Goal: Task Accomplishment & Management: Manage account settings

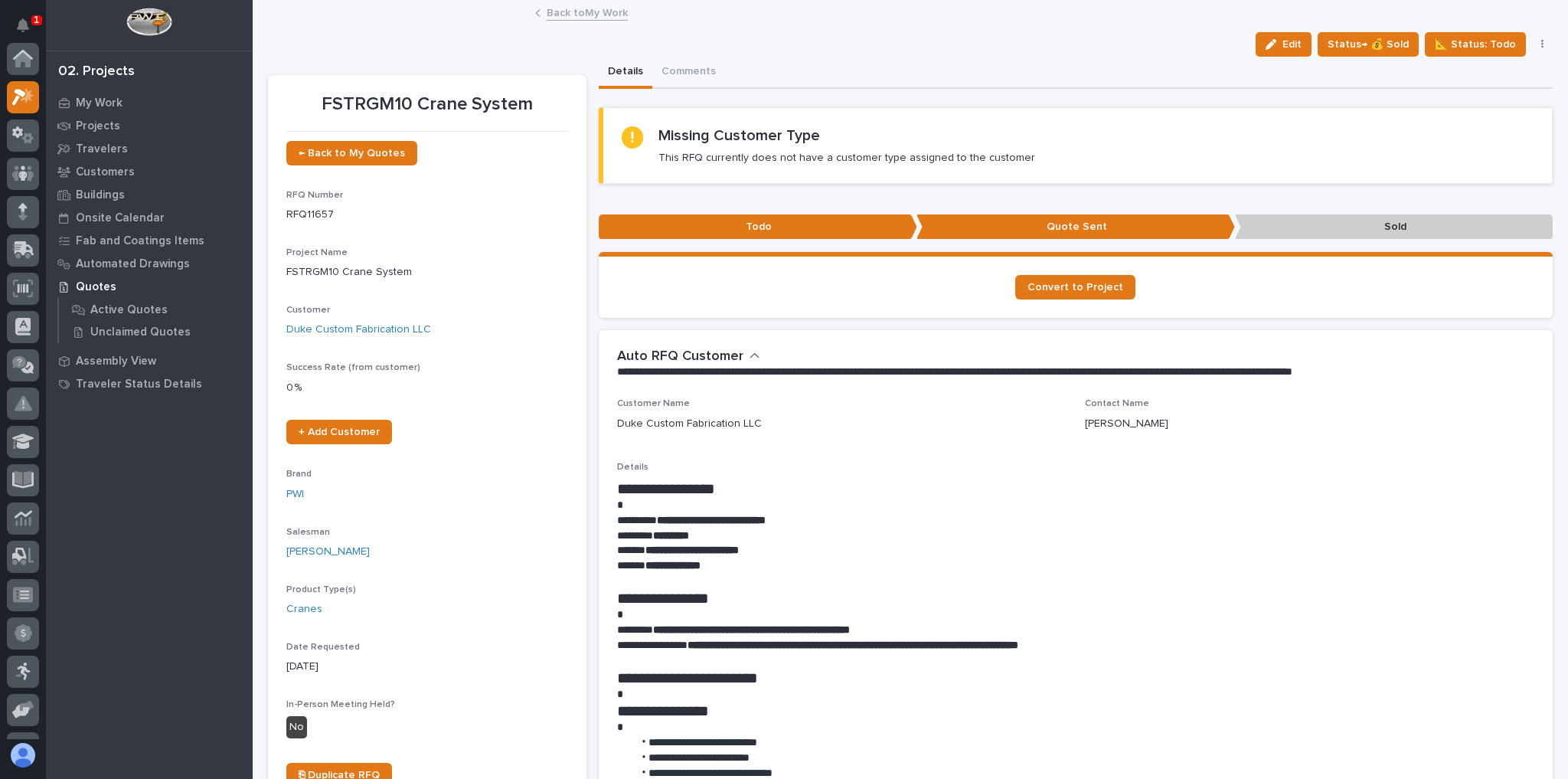
scroll to position [38, 0]
click at [578, 13] on link "Back to My Work" at bounding box center [587, 12] width 81 height 18
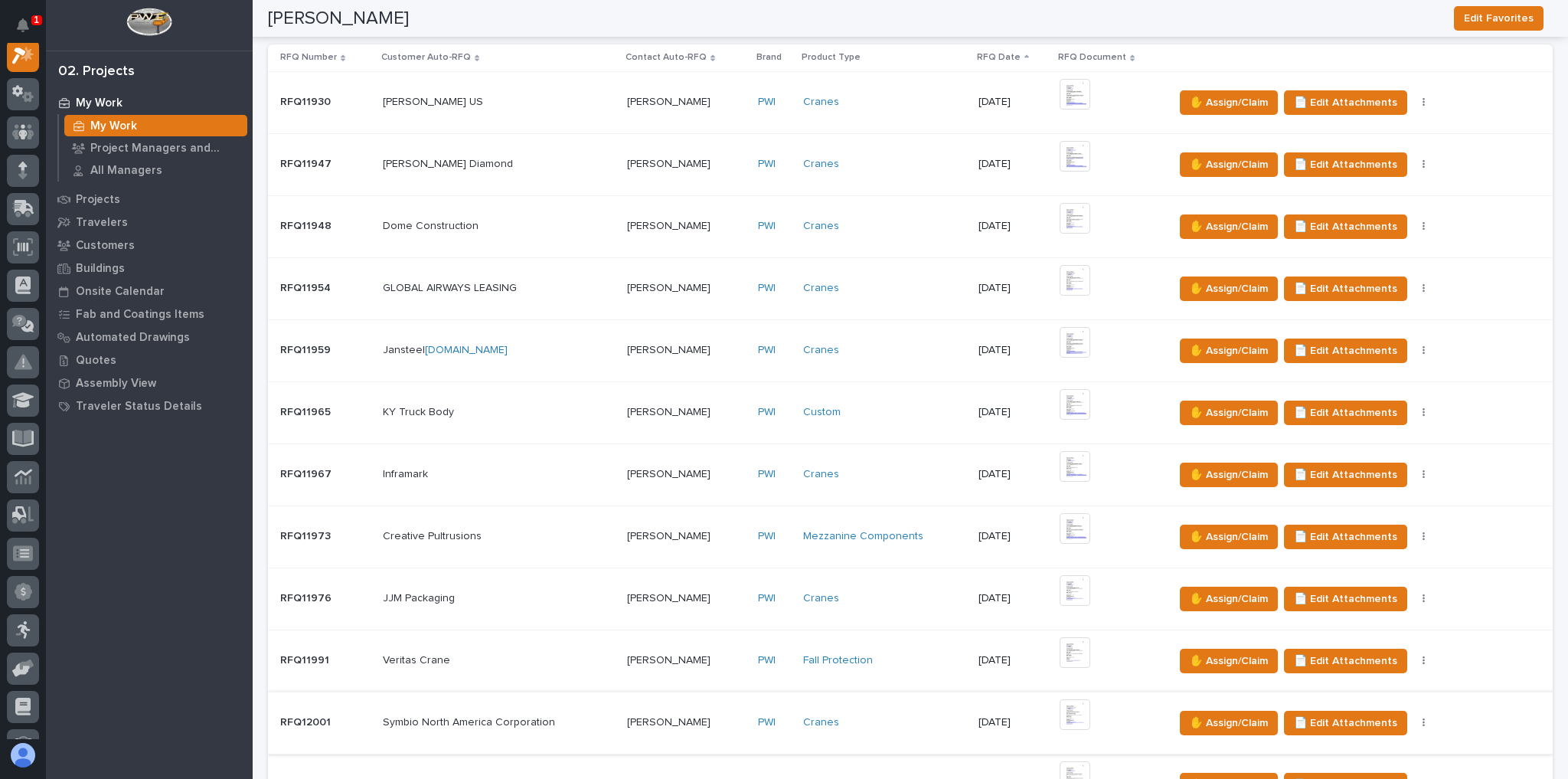
scroll to position [551, 0]
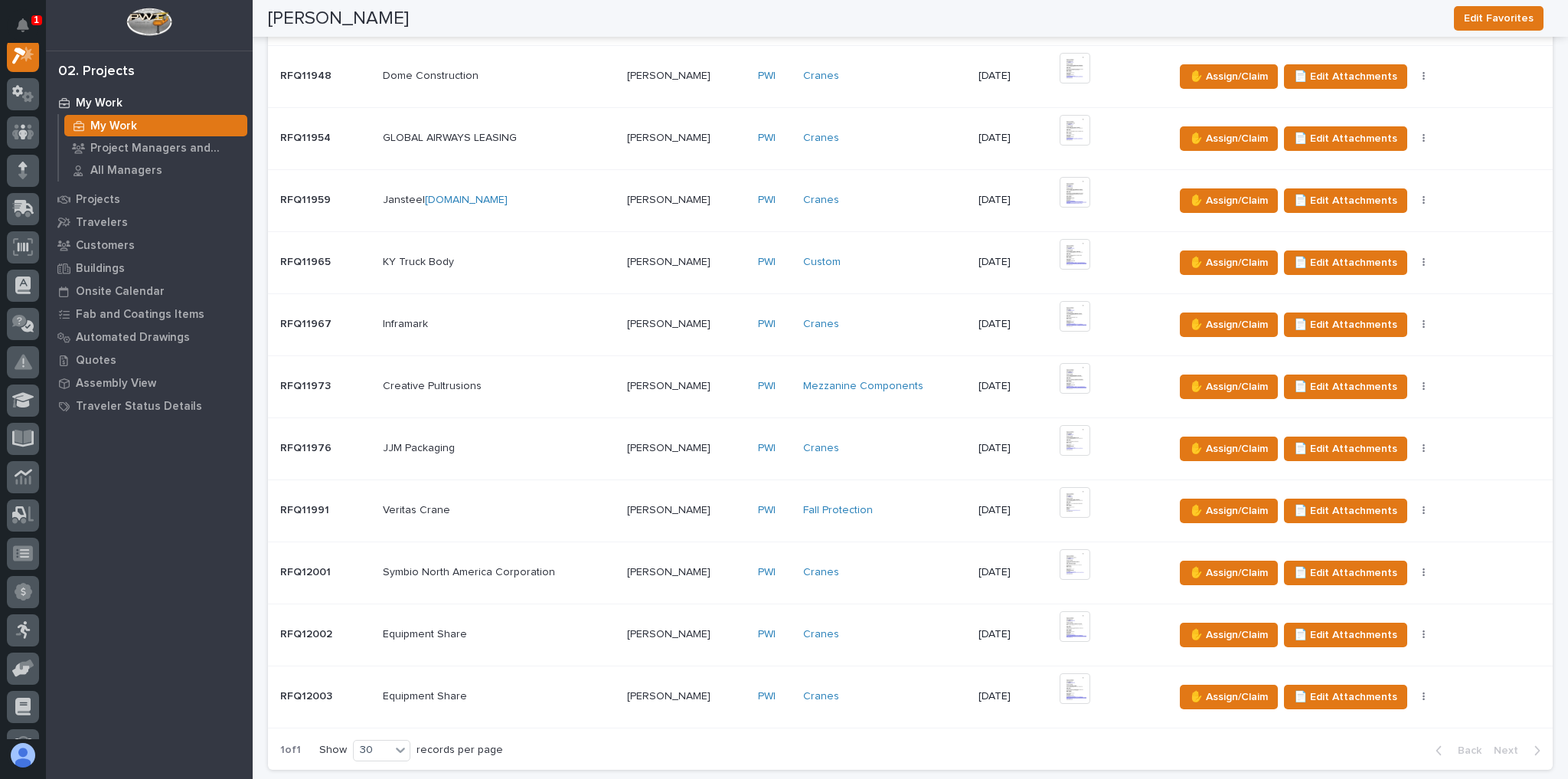
click at [693, 690] on p at bounding box center [686, 696] width 119 height 13
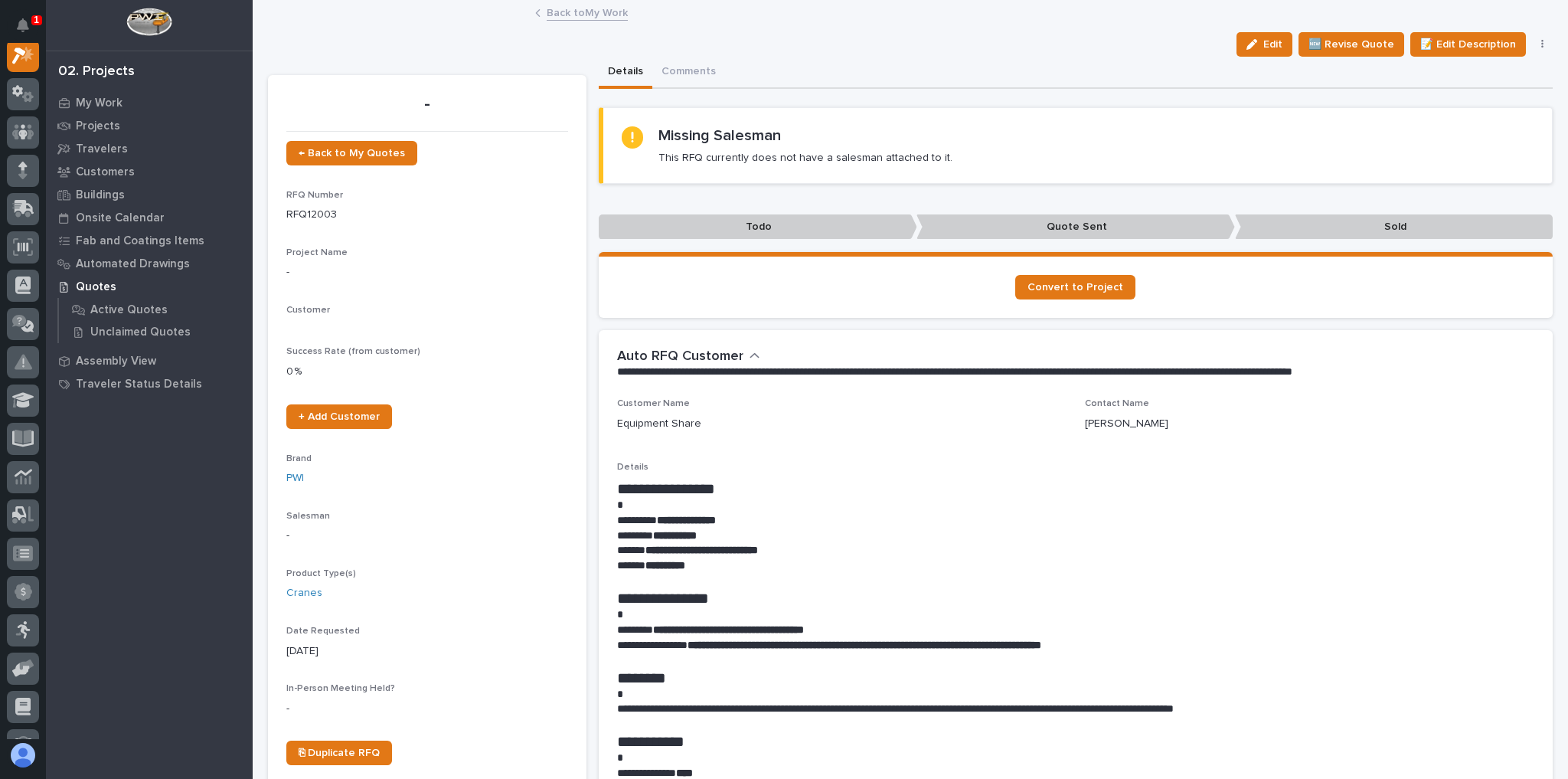
scroll to position [38, 0]
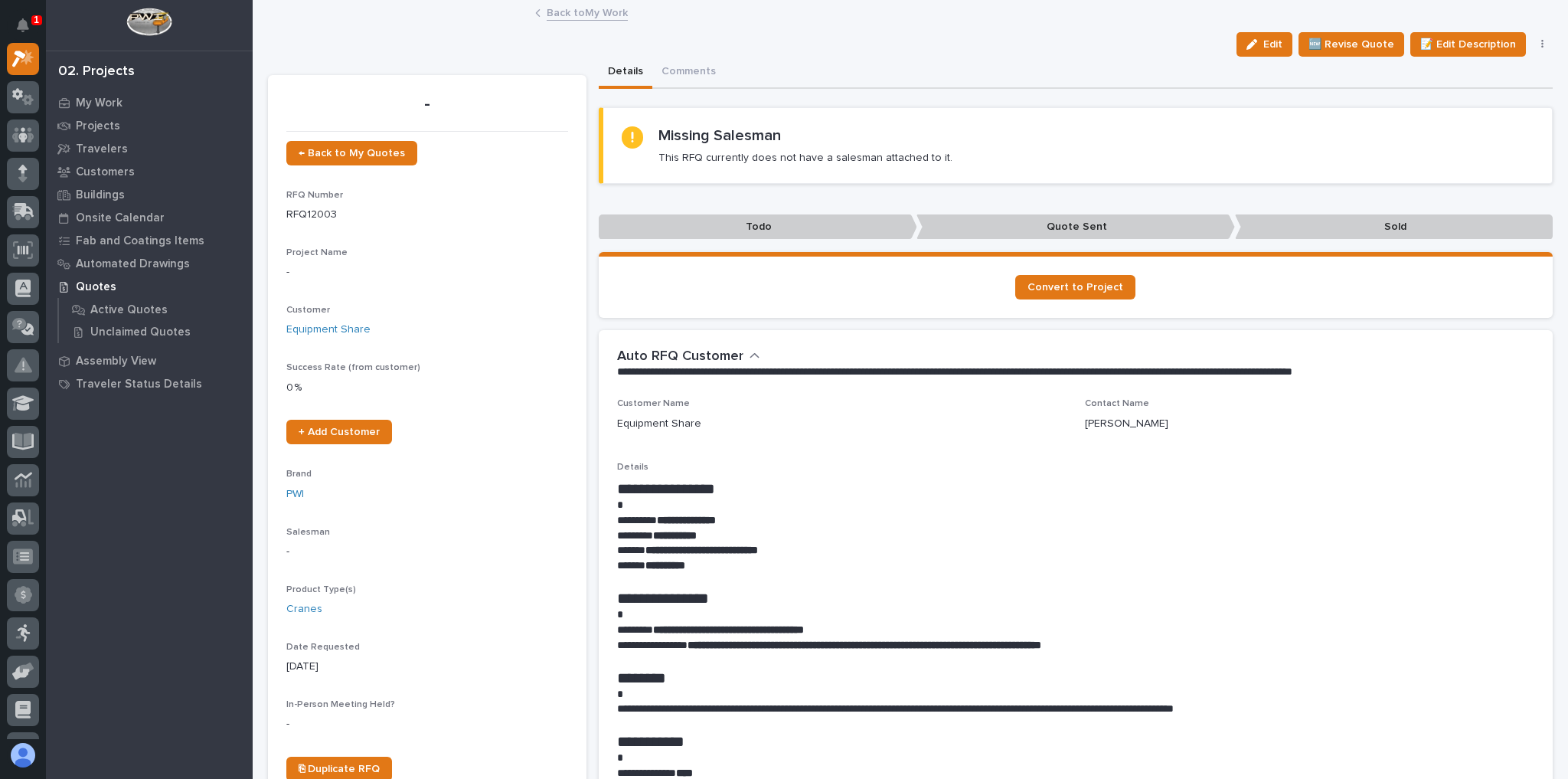
click at [569, 6] on link "Back to My Work" at bounding box center [587, 12] width 81 height 18
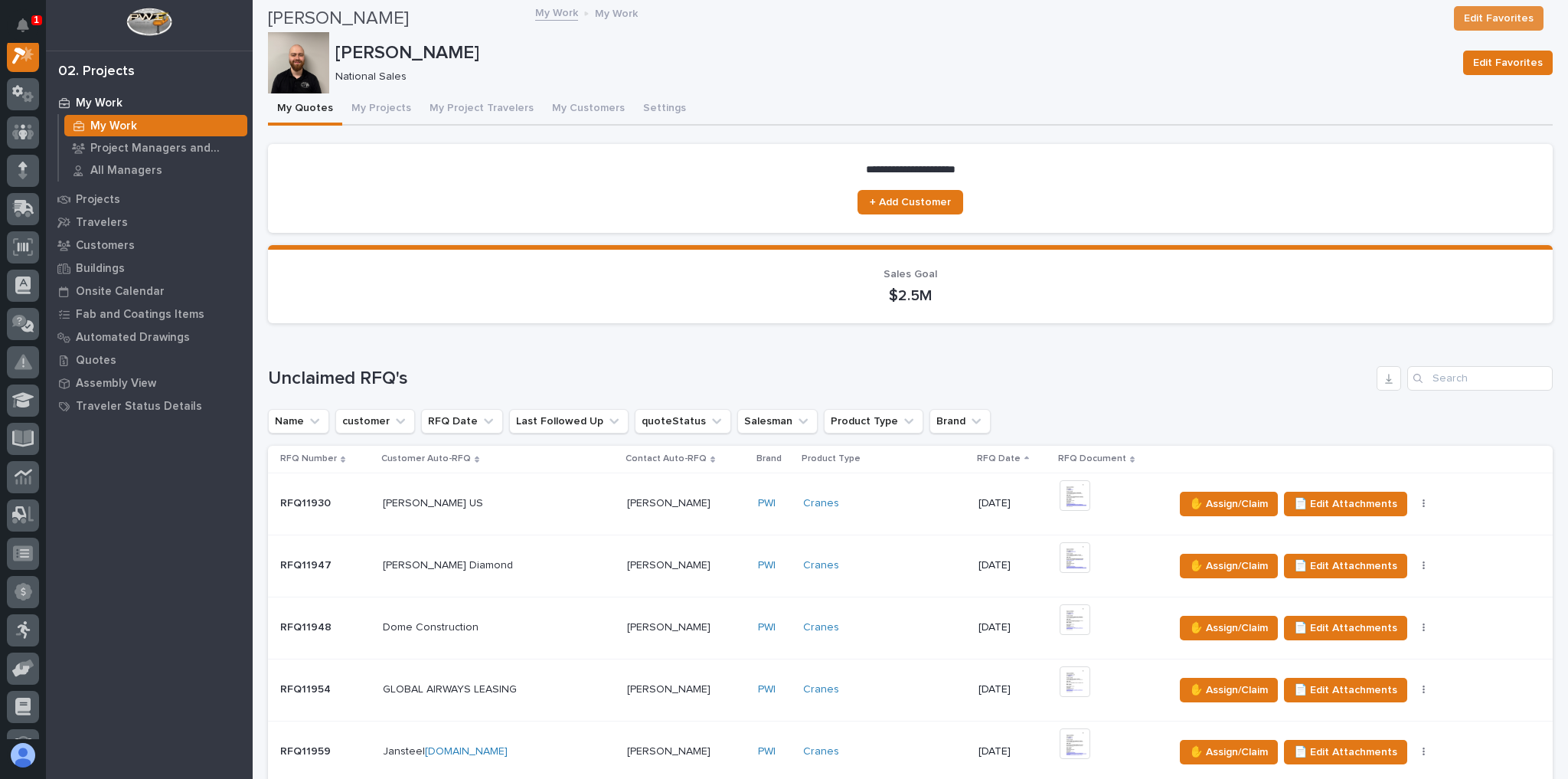
scroll to position [1164, 0]
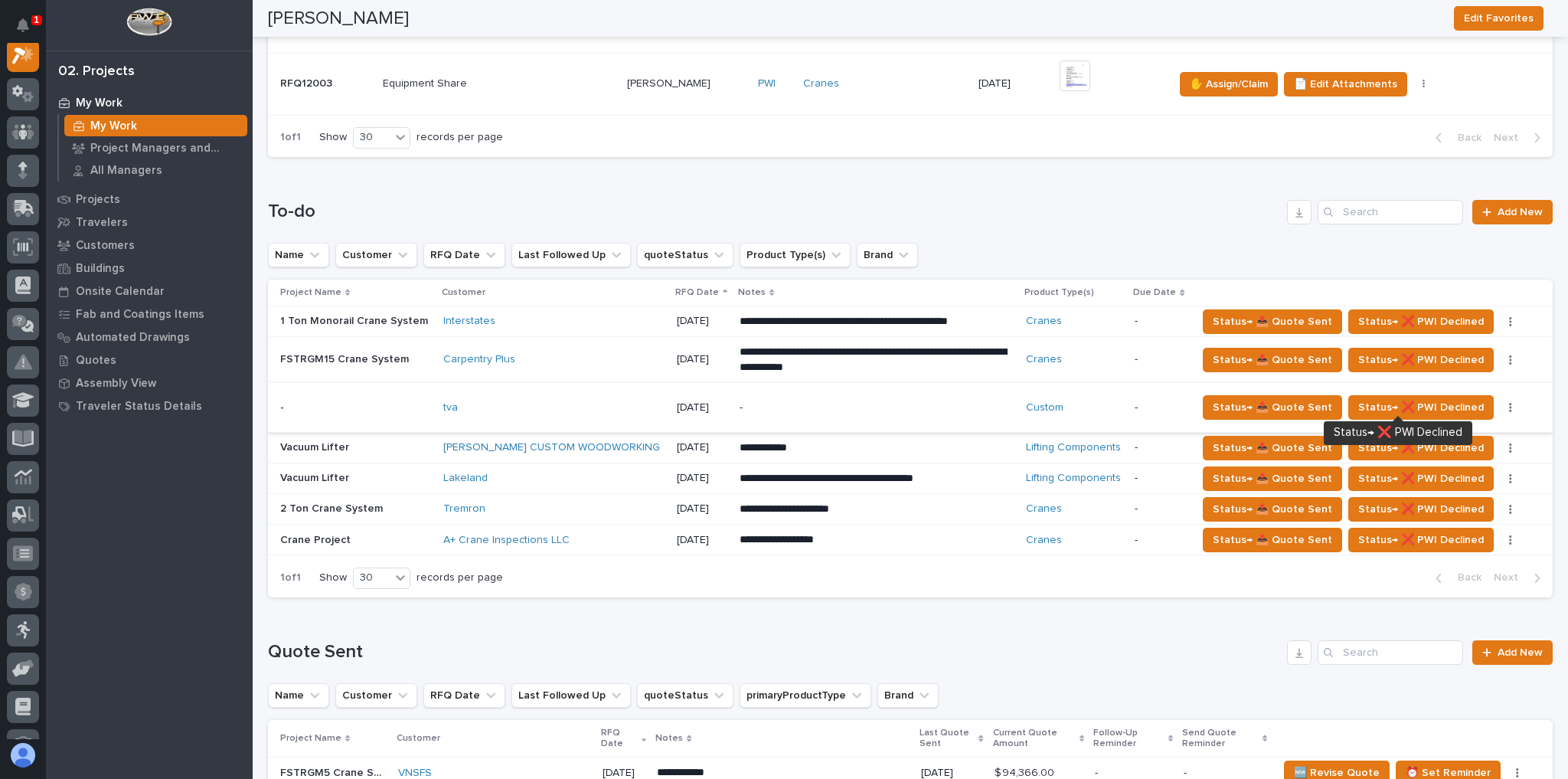
click at [1500, 402] on button "button" at bounding box center [1510, 407] width 21 height 11
click at [1461, 435] on span "Status→ ⏳ Inactive" at bounding box center [1445, 436] width 94 height 19
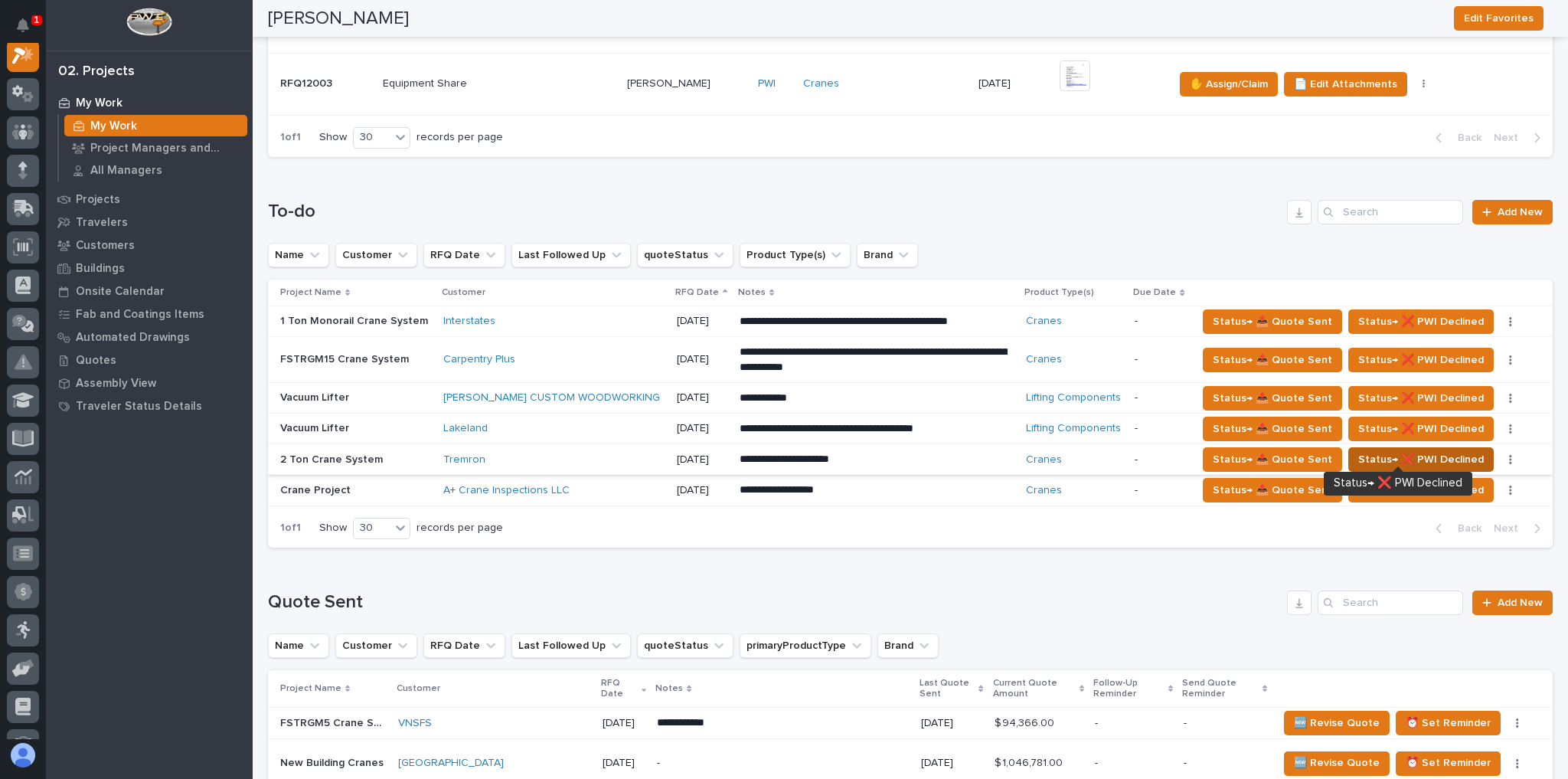
click at [1444, 451] on span "Status→ ❌ PWI Declined" at bounding box center [1421, 459] width 126 height 19
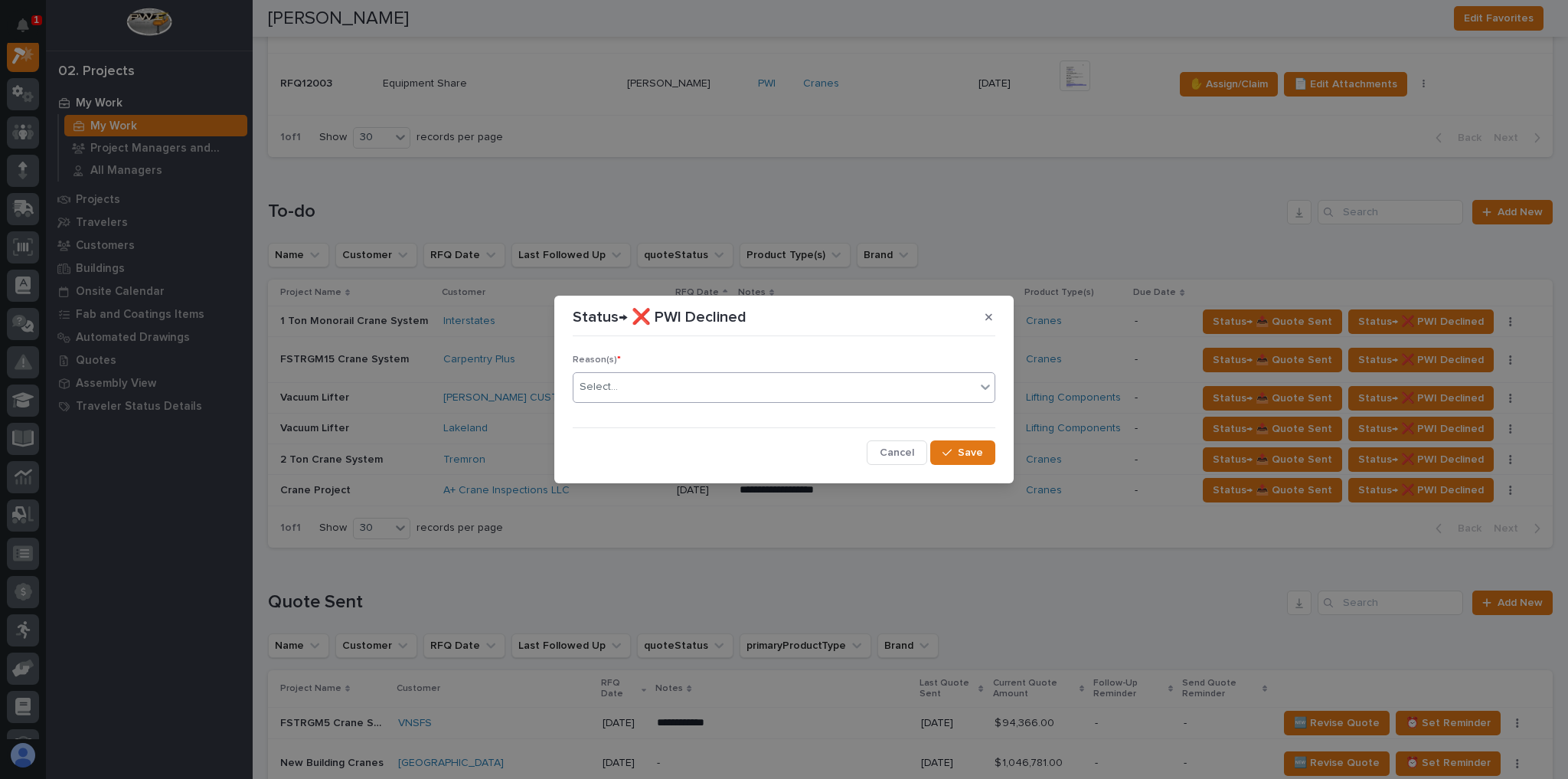
click at [677, 374] on div "Select..." at bounding box center [775, 387] width 402 height 26
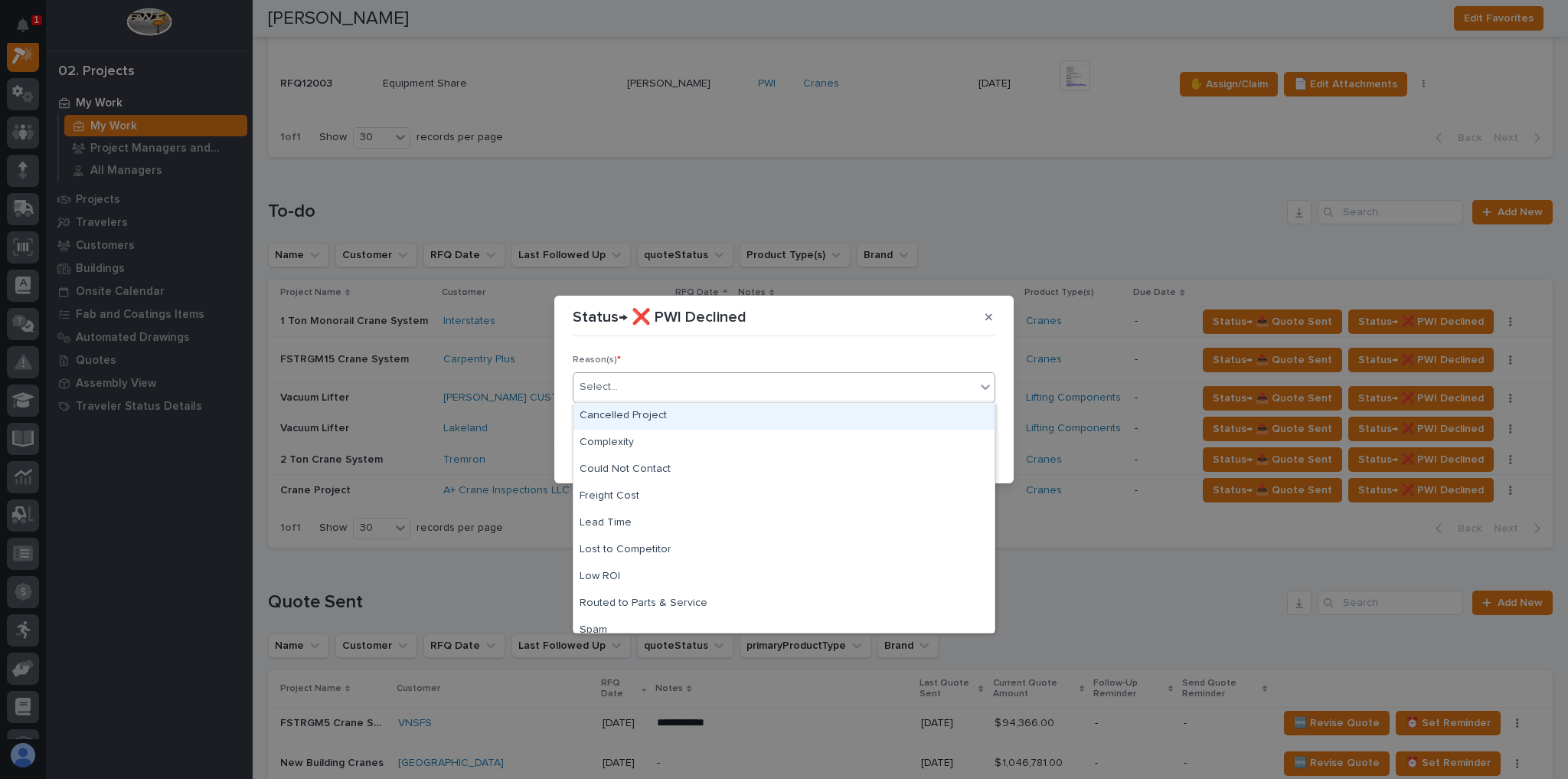
click at [649, 422] on div "Cancelled Project" at bounding box center [784, 416] width 421 height 27
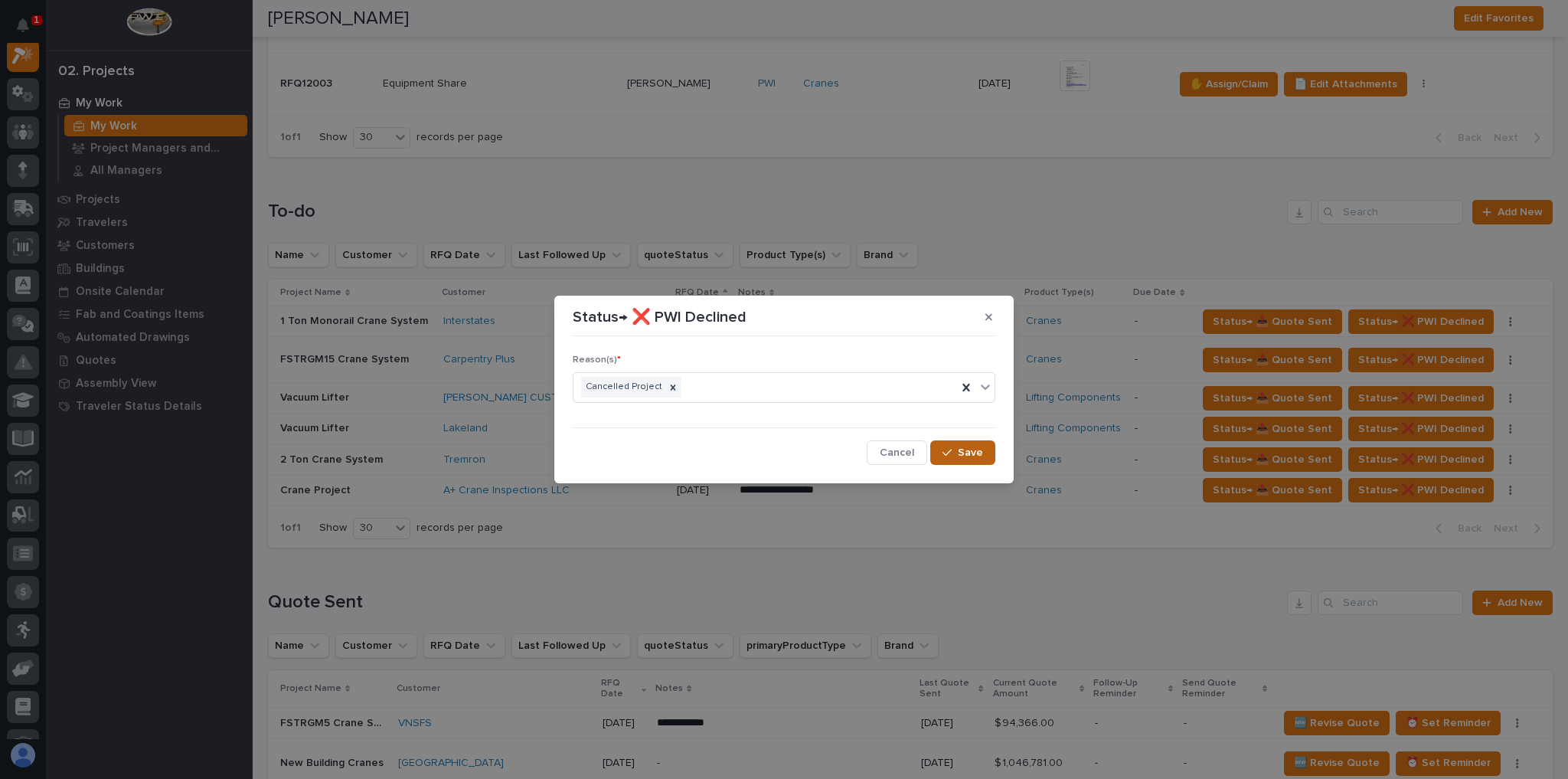
click at [977, 451] on span "Save" at bounding box center [970, 452] width 26 height 14
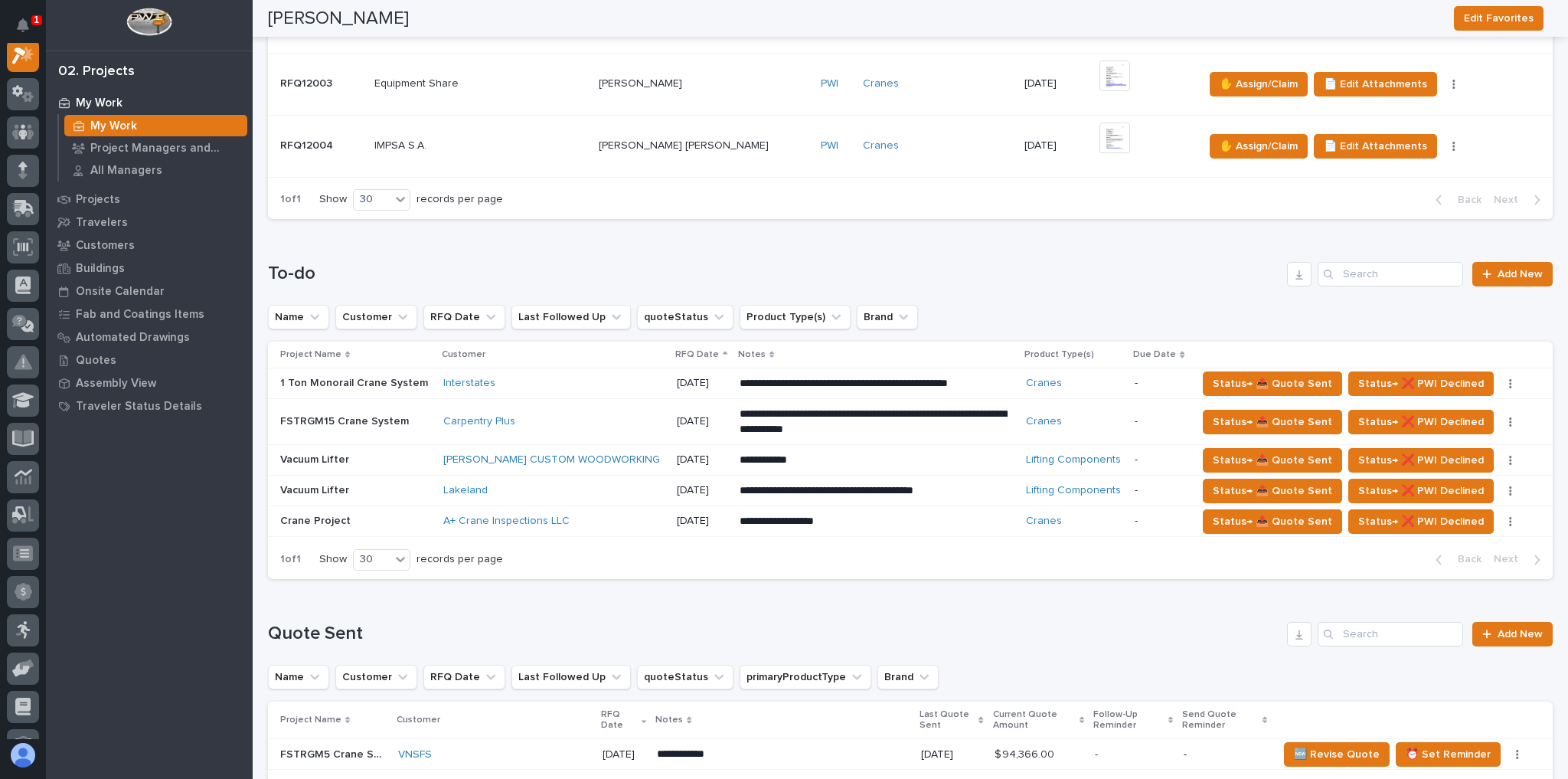
scroll to position [735, 0]
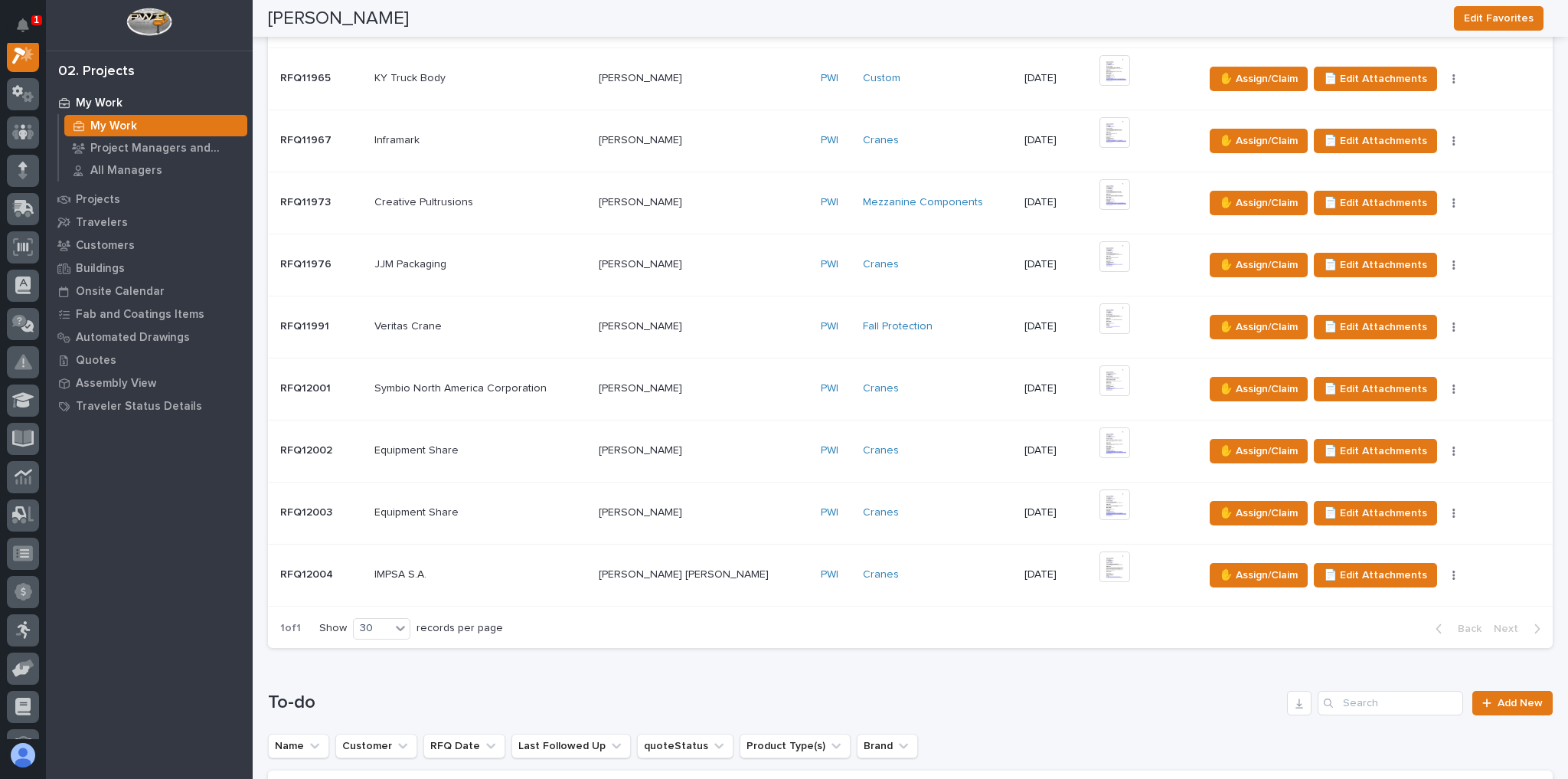
click at [571, 562] on div "IMPSA S.A. IMPSA S.A." at bounding box center [481, 575] width 212 height 26
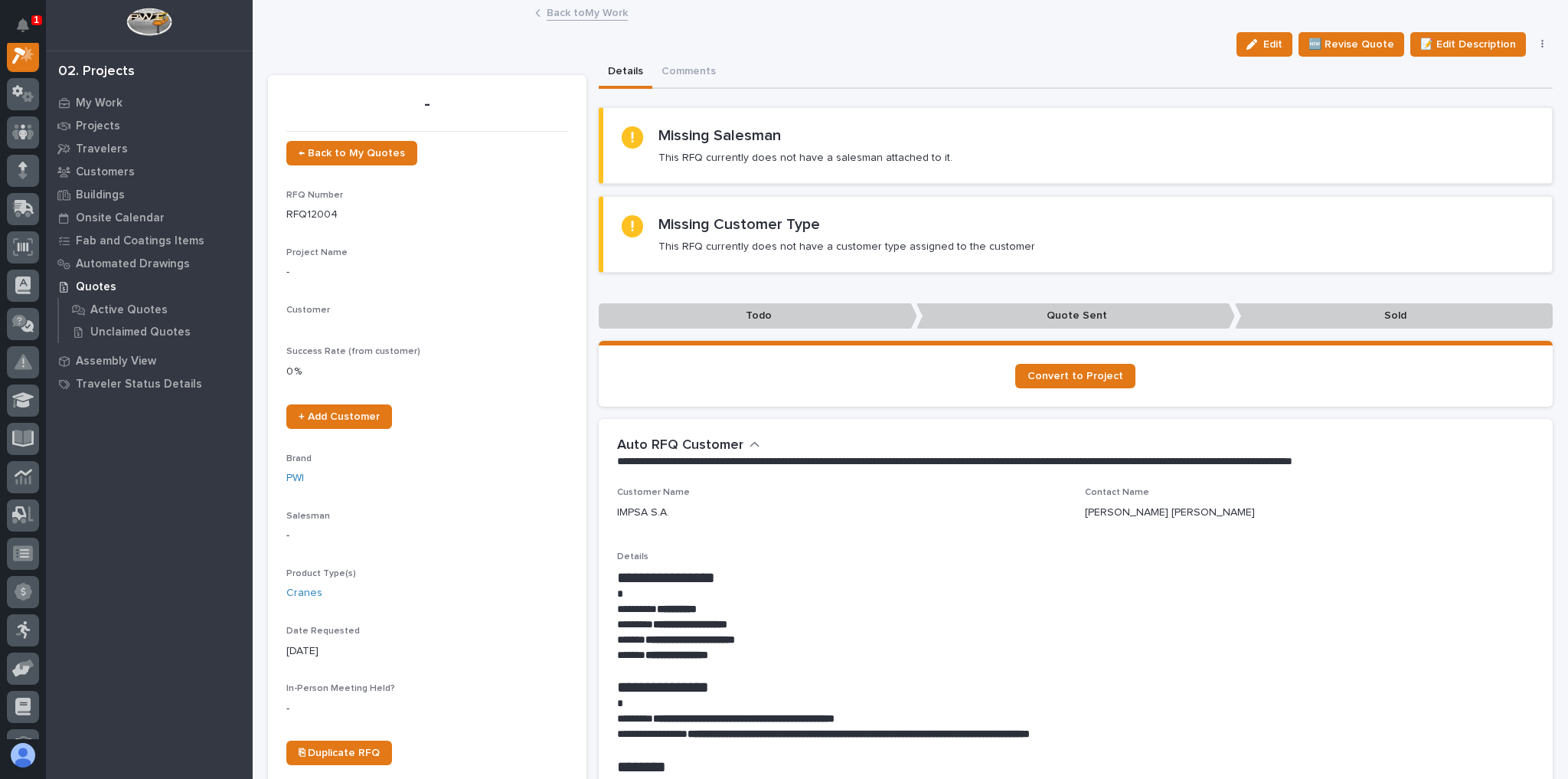
scroll to position [38, 0]
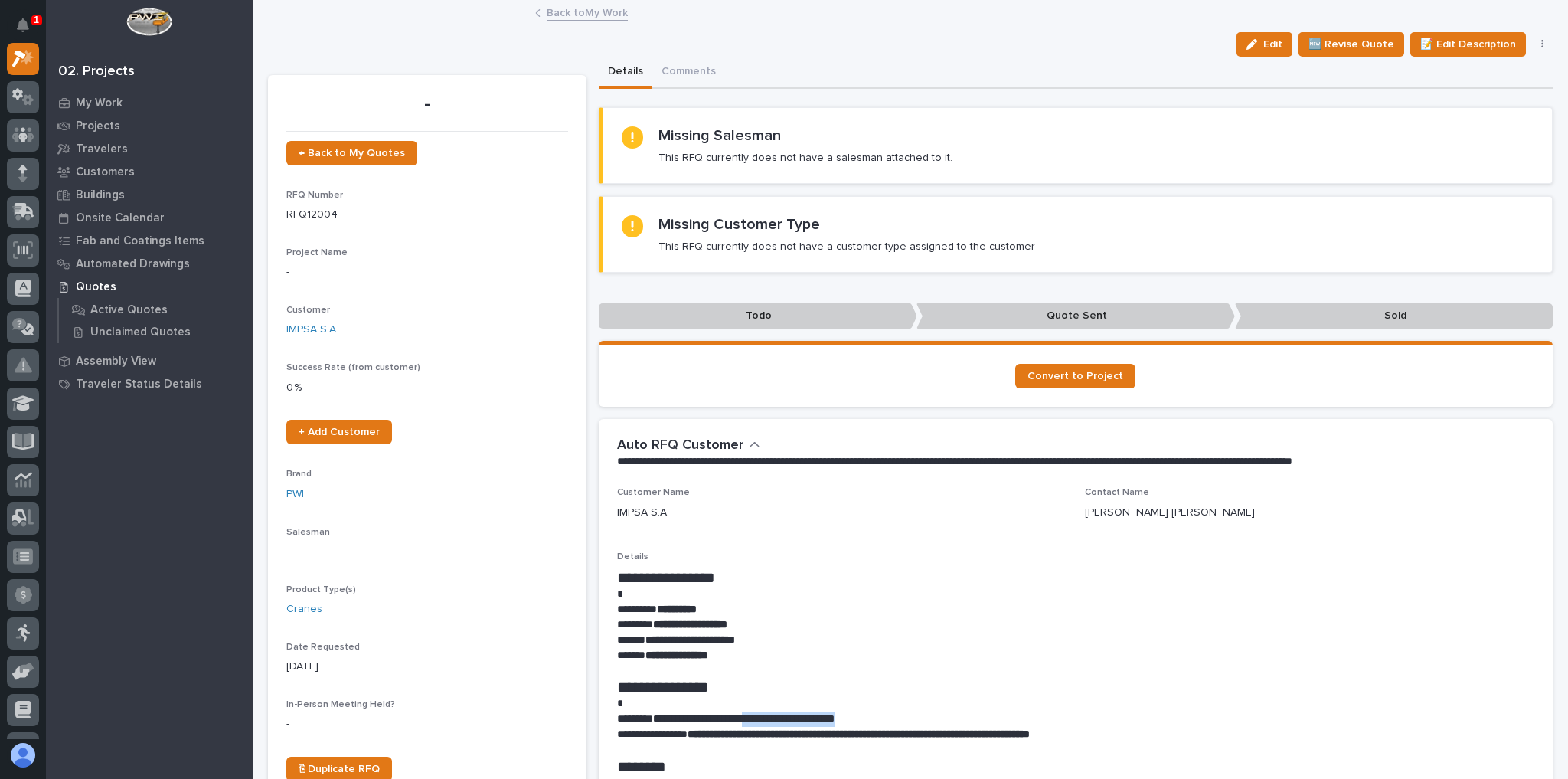
drag, startPoint x: 905, startPoint y: 714, endPoint x: 770, endPoint y: 716, distance: 135.0
click at [770, 716] on p "**********" at bounding box center [1072, 718] width 910 height 15
copy strong "**********"
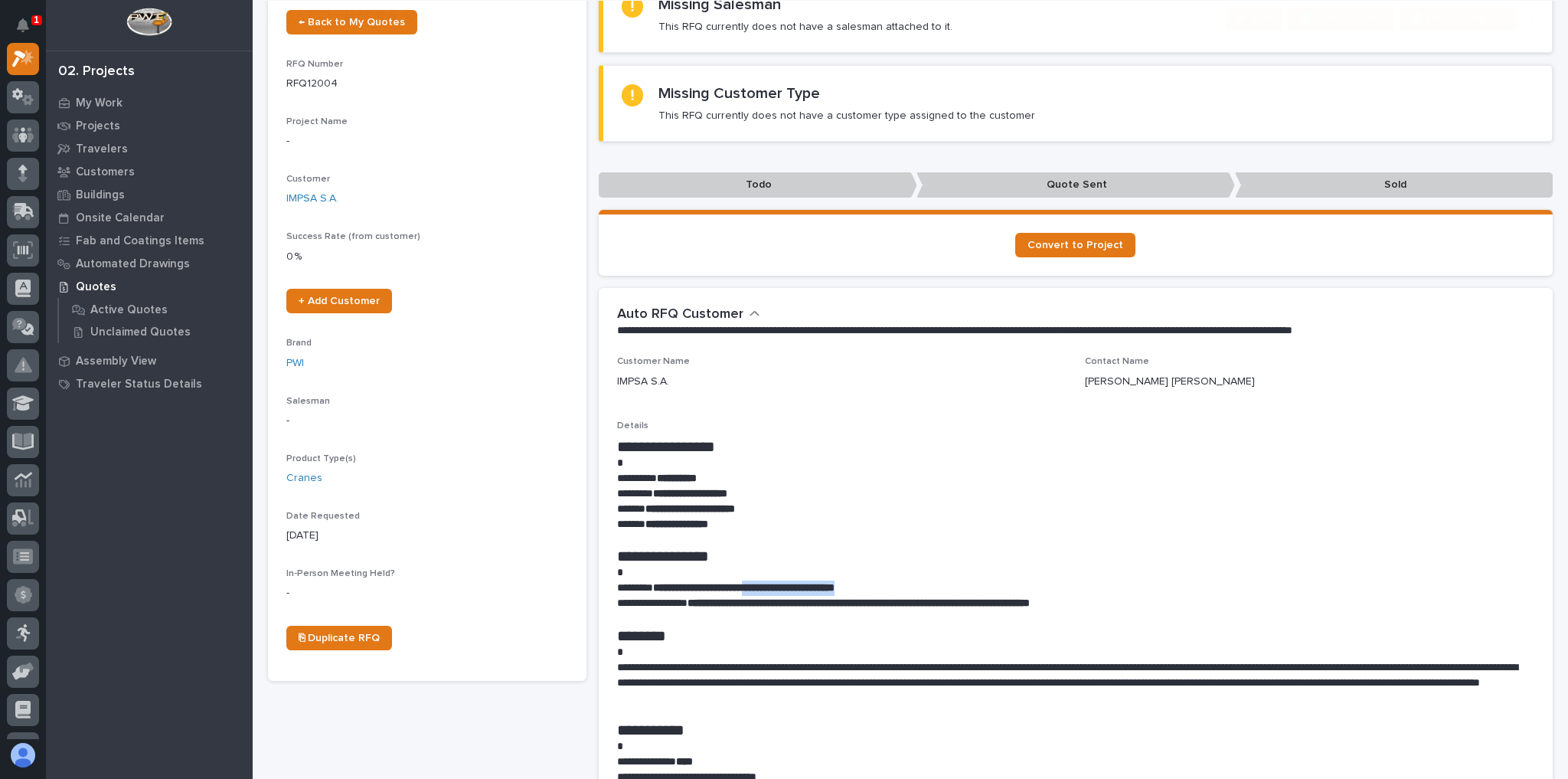
scroll to position [245, 0]
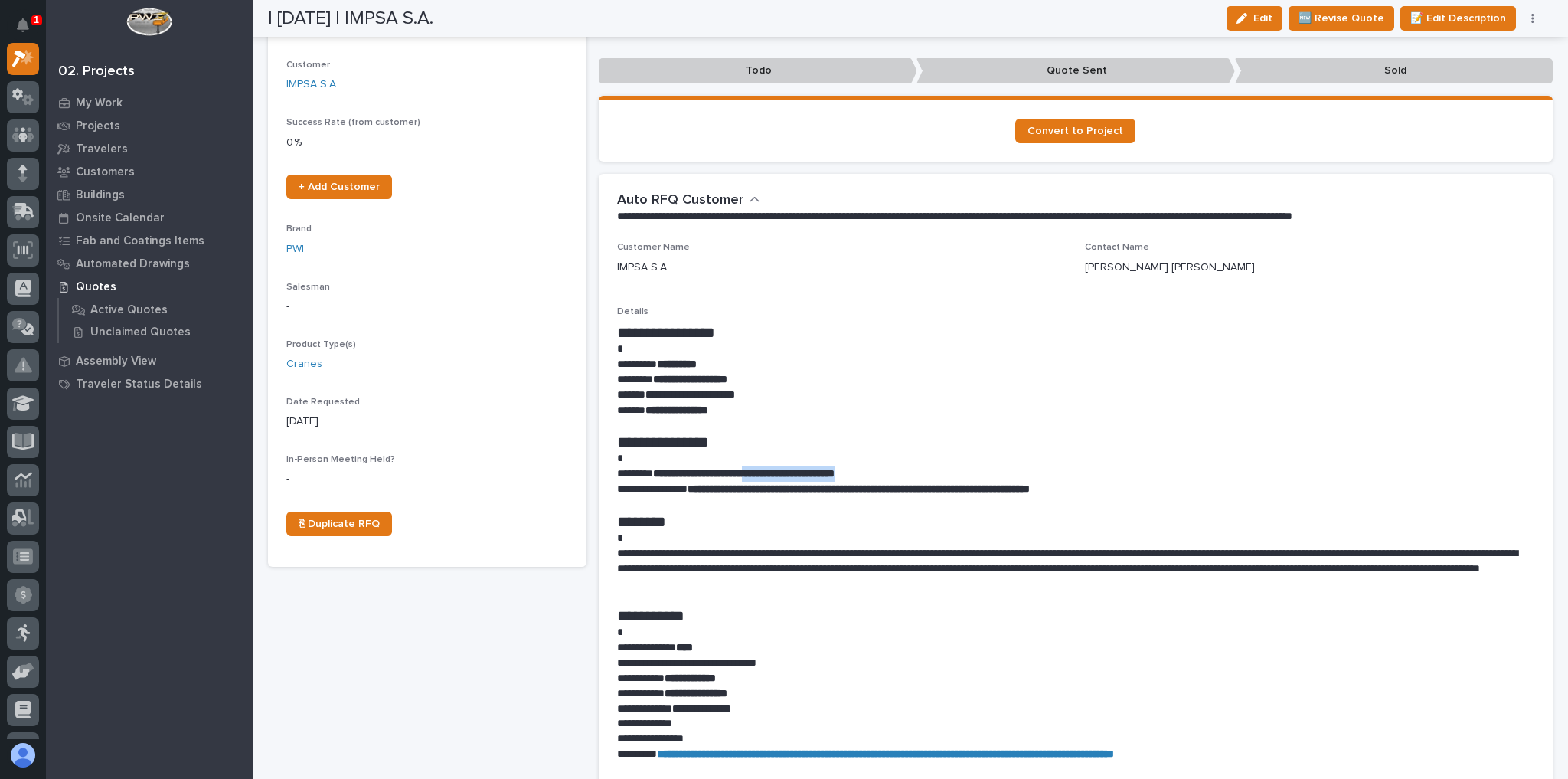
click at [807, 423] on p at bounding box center [1076, 424] width 918 height 15
drag, startPoint x: 773, startPoint y: 392, endPoint x: 718, endPoint y: 392, distance: 55.0
click at [718, 392] on p "**********" at bounding box center [1072, 395] width 910 height 15
copy strong "*********"
